Goal: Transaction & Acquisition: Book appointment/travel/reservation

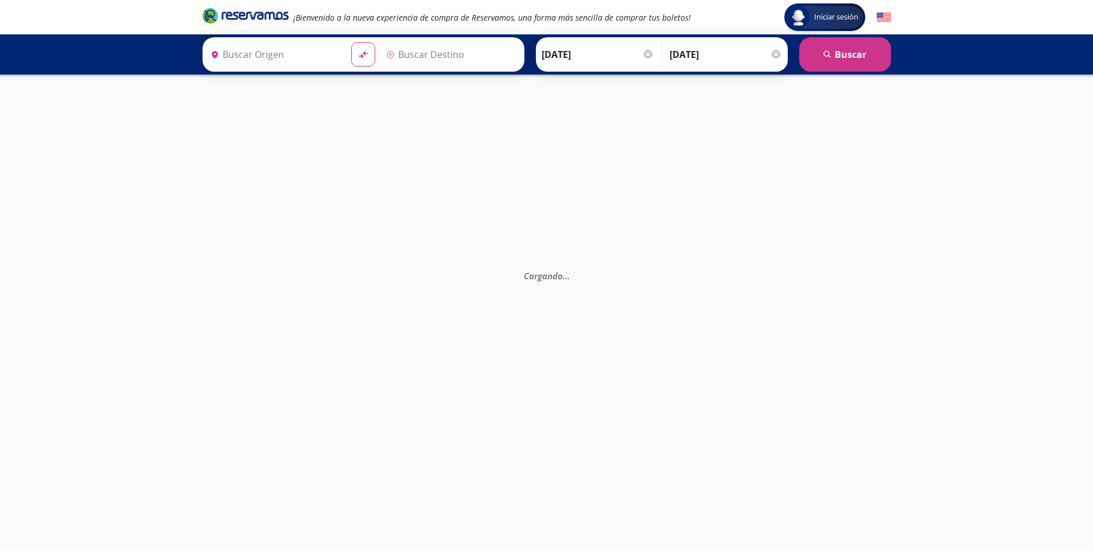
type input "[GEOGRAPHIC_DATA], [GEOGRAPHIC_DATA]"
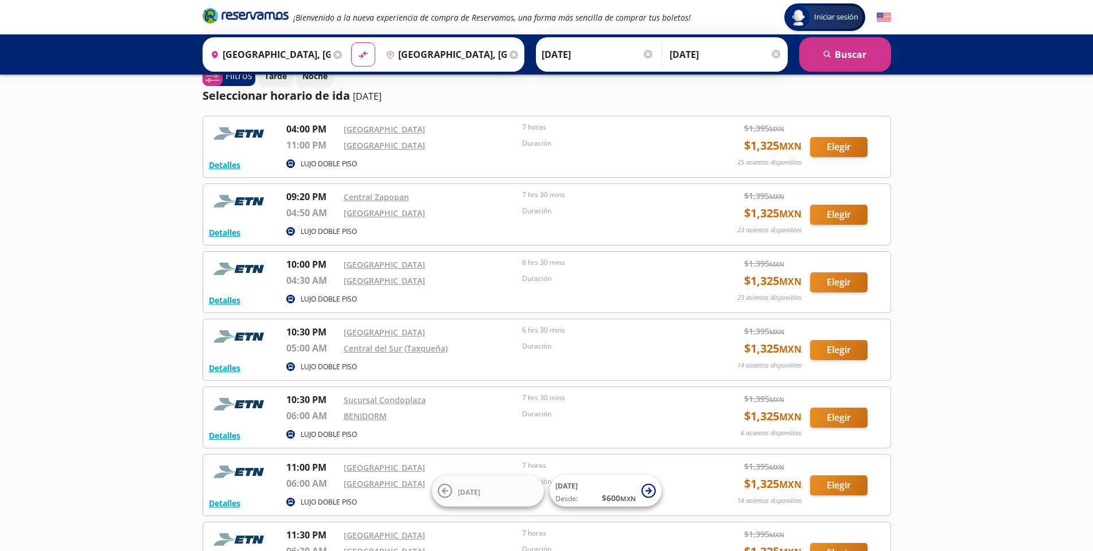
scroll to position [21, 0]
click at [406, 353] on link "Central del Sur (Taxqueña)" at bounding box center [396, 349] width 104 height 11
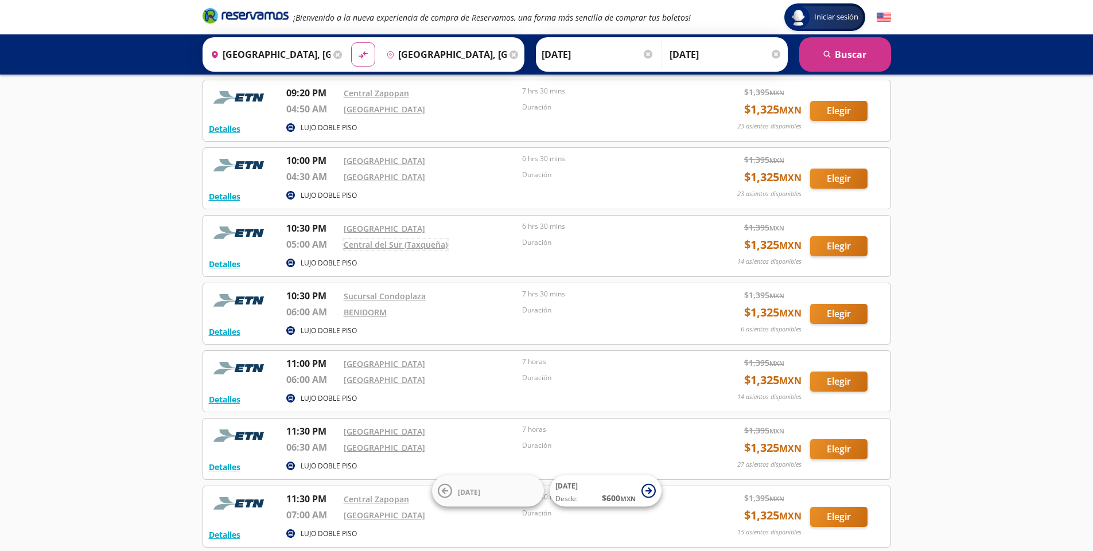
scroll to position [158, 0]
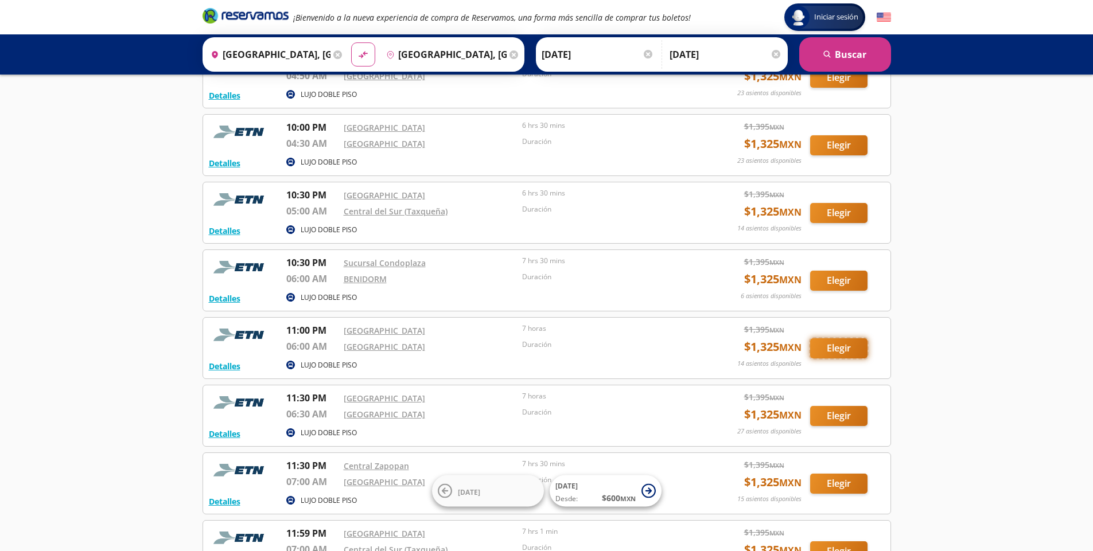
click at [839, 343] on button "Elegir" at bounding box center [838, 348] width 57 height 20
